Goal: Check status: Check status

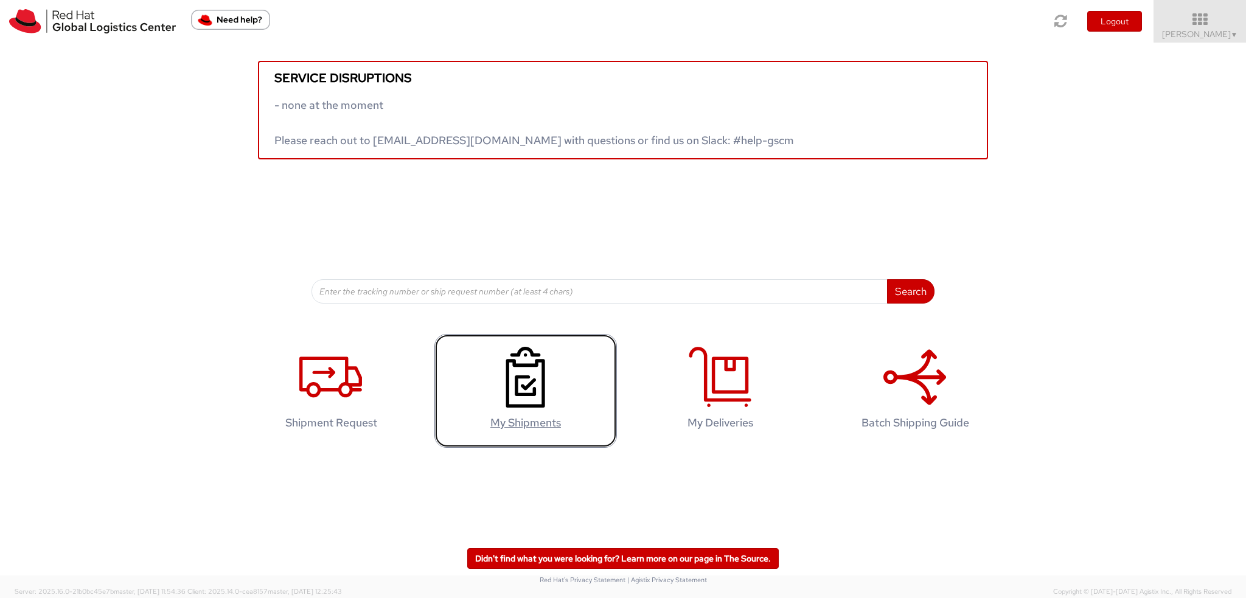
click at [521, 423] on h4 "My Shipments" at bounding box center [525, 423] width 157 height 12
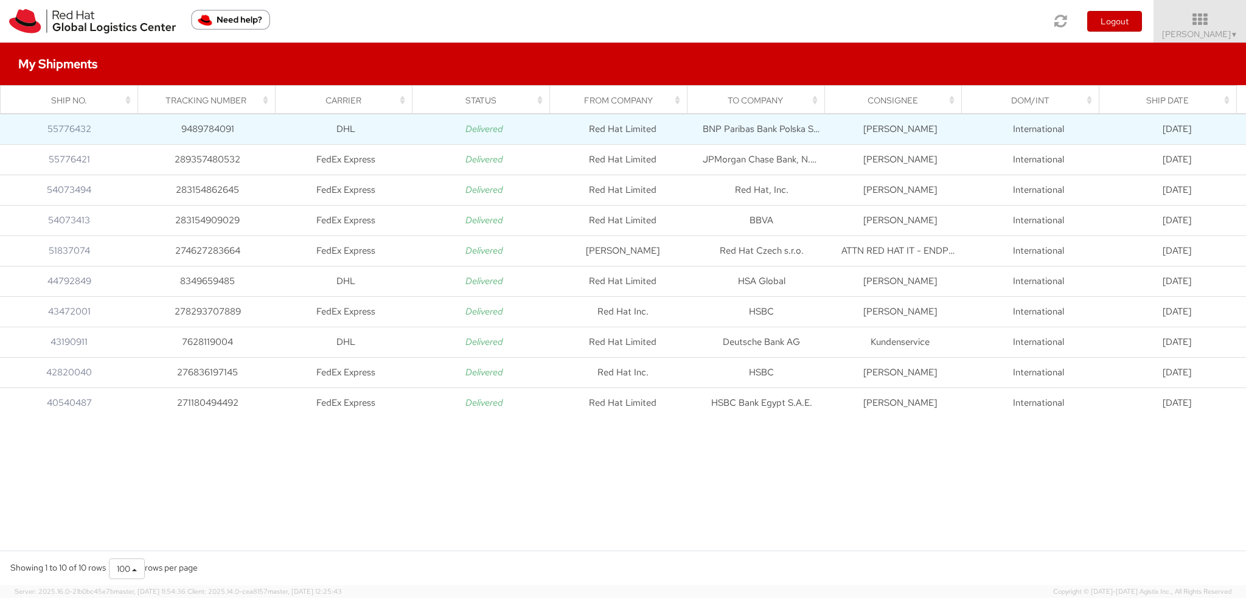
click at [217, 128] on td "9489784091" at bounding box center [208, 129] width 139 height 30
drag, startPoint x: 236, startPoint y: 131, endPoint x: 180, endPoint y: 129, distance: 56.0
click at [180, 129] on td "9489784091" at bounding box center [208, 129] width 139 height 30
copy td "9489784091"
